Goal: Task Accomplishment & Management: Complete application form

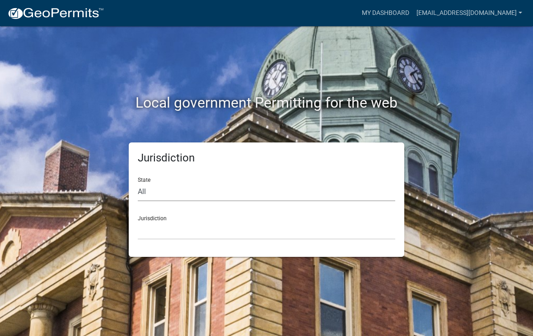
click at [185, 186] on select "All [US_STATE] [US_STATE] [US_STATE] [US_STATE] [US_STATE] [US_STATE] [US_STATE…" at bounding box center [267, 192] width 258 height 19
select select "[US_STATE]"
click at [222, 222] on select "City of [GEOGRAPHIC_DATA], [US_STATE] [GEOGRAPHIC_DATA], [US_STATE][PERSON_NAME…" at bounding box center [267, 230] width 258 height 19
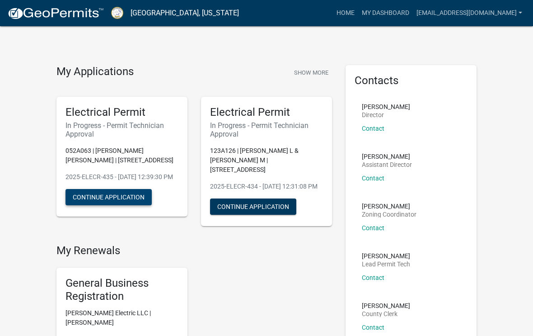
click at [105, 198] on button "Continue Application" at bounding box center [109, 197] width 86 height 16
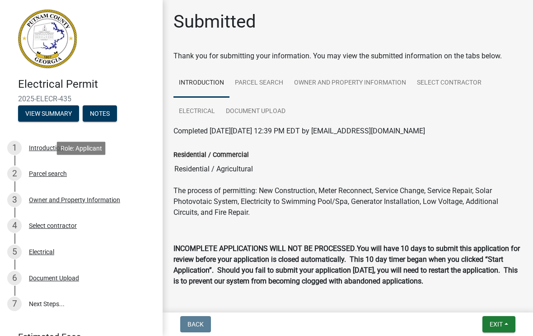
click at [50, 170] on div "Parcel search" at bounding box center [48, 173] width 38 height 6
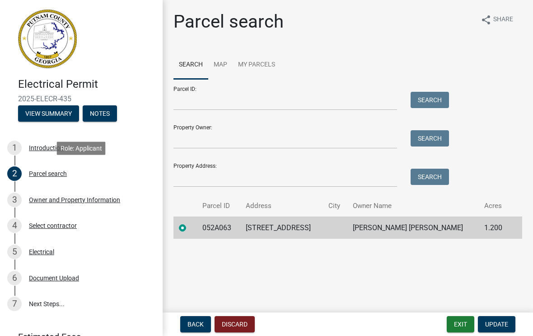
click at [55, 197] on div "Owner and Property Information" at bounding box center [74, 200] width 91 height 6
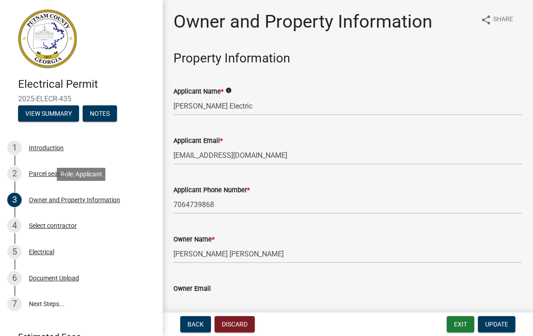
click at [46, 222] on div "Select contractor" at bounding box center [53, 225] width 48 height 6
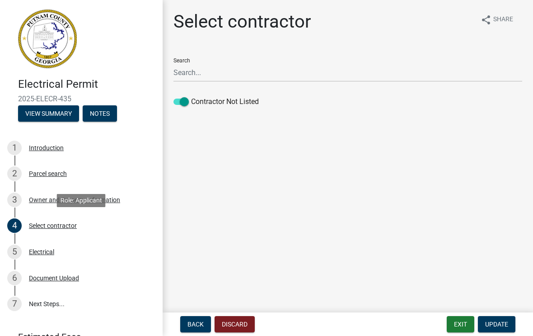
click at [41, 246] on div "5 Electrical" at bounding box center [77, 252] width 141 height 14
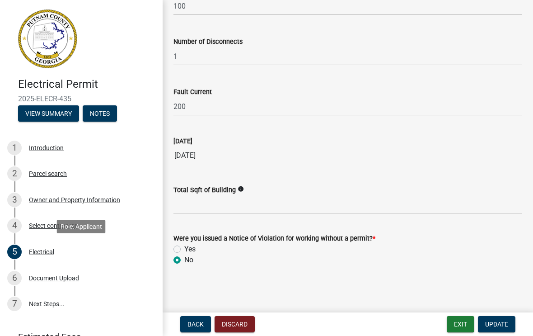
scroll to position [936, 0]
